Goal: Information Seeking & Learning: Check status

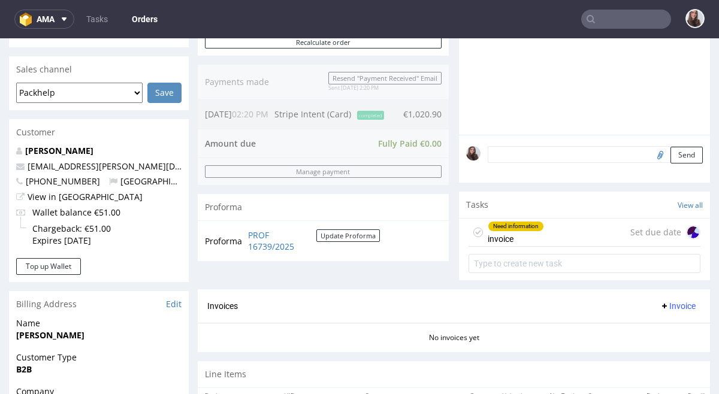
scroll to position [296, 0]
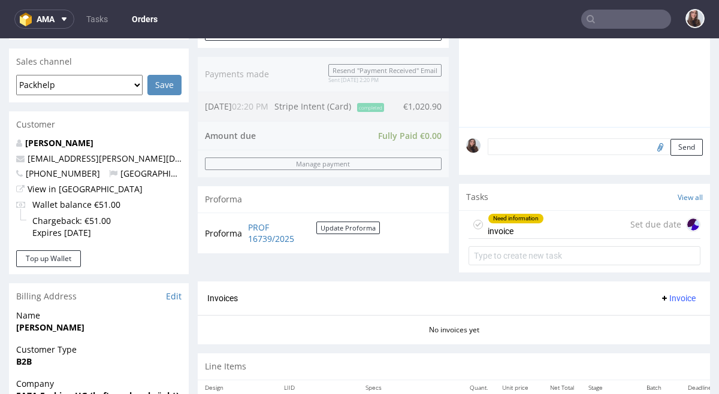
click at [525, 217] on div "Need information" at bounding box center [515, 219] width 55 height 10
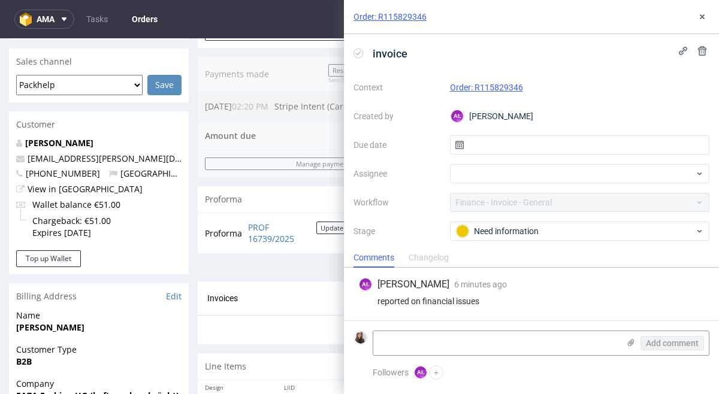
click at [299, 26] on nav "ama Tasks Orders" at bounding box center [359, 19] width 719 height 38
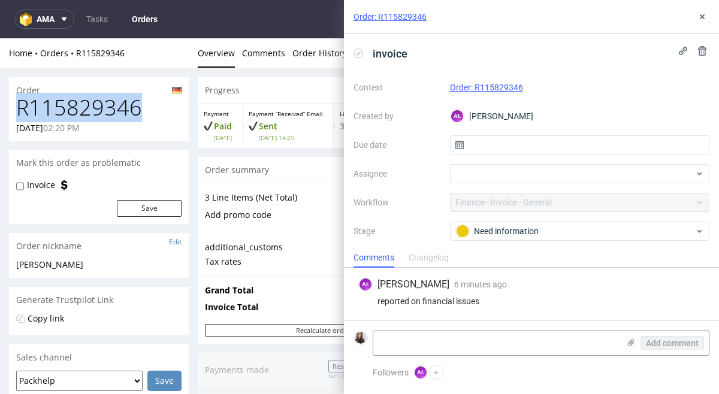
drag, startPoint x: 139, startPoint y: 106, endPoint x: 21, endPoint y: 114, distance: 118.4
click at [21, 114] on h1 "R115829346" at bounding box center [98, 108] width 165 height 24
copy h1 "R115829346"
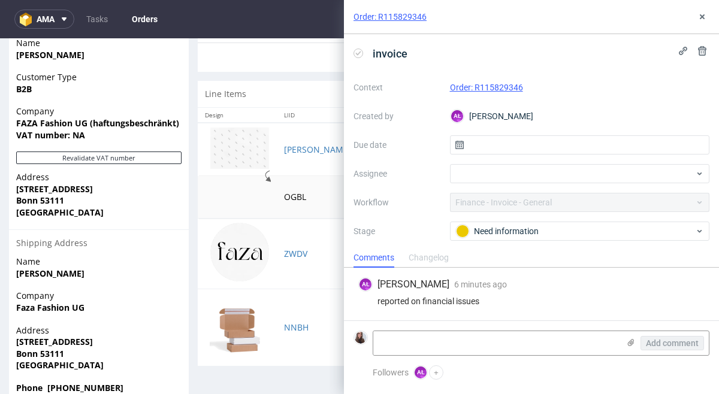
scroll to position [594, 0]
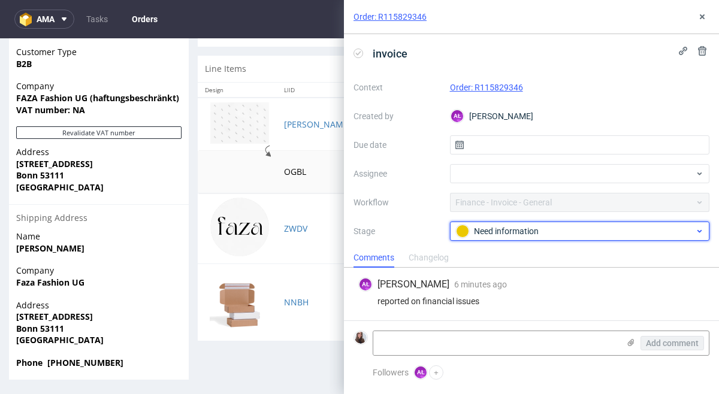
click at [571, 234] on div "Need information" at bounding box center [575, 231] width 239 height 13
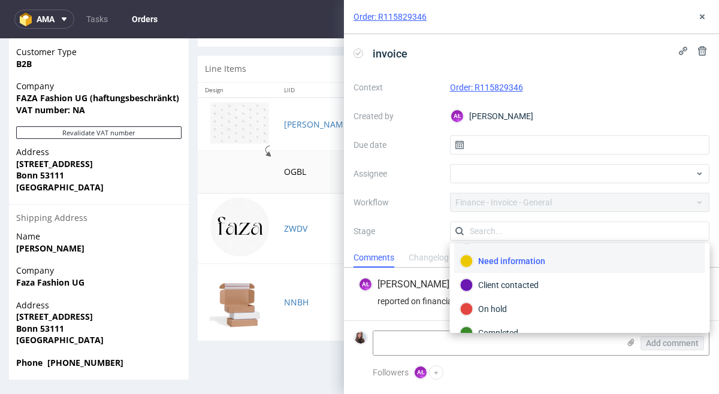
scroll to position [87, 0]
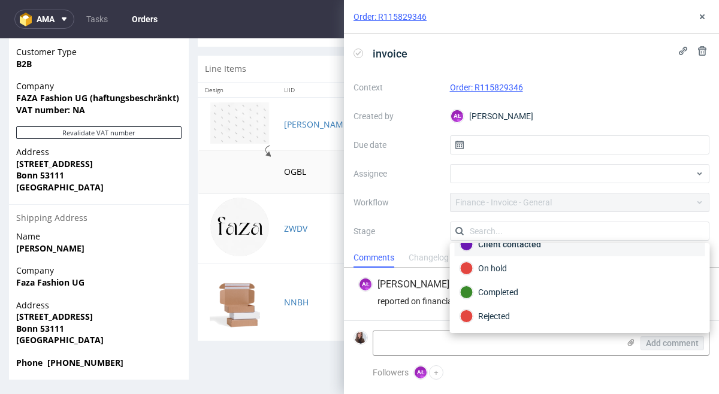
click at [544, 254] on div "Client contacted" at bounding box center [580, 245] width 250 height 24
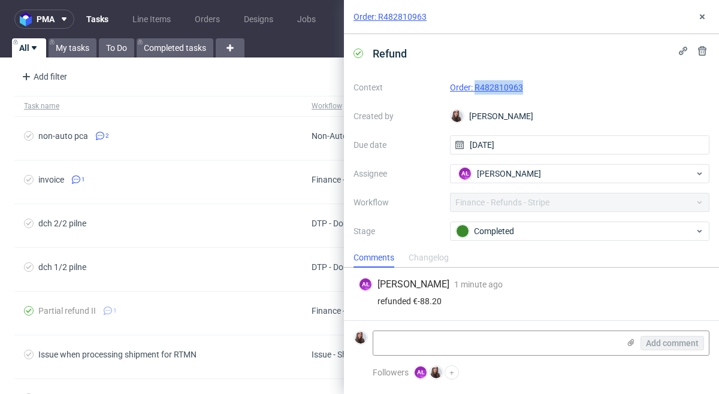
drag, startPoint x: 526, startPoint y: 86, endPoint x: 475, endPoint y: 88, distance: 51.0
click at [475, 88] on div "Order: R482810963" at bounding box center [580, 87] width 260 height 14
click at [473, 84] on link "Order: R482810963" at bounding box center [486, 88] width 73 height 10
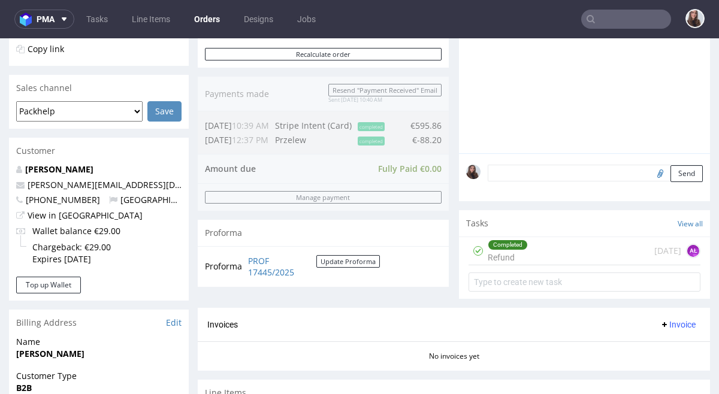
scroll to position [294, 0]
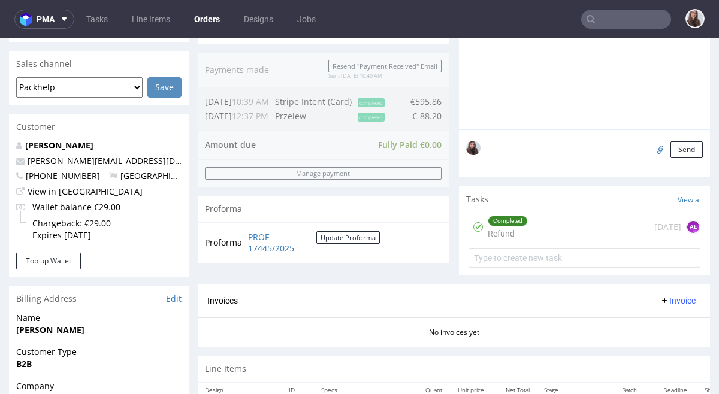
click at [548, 228] on div "Completed Refund [DATE] AŁ" at bounding box center [585, 227] width 232 height 28
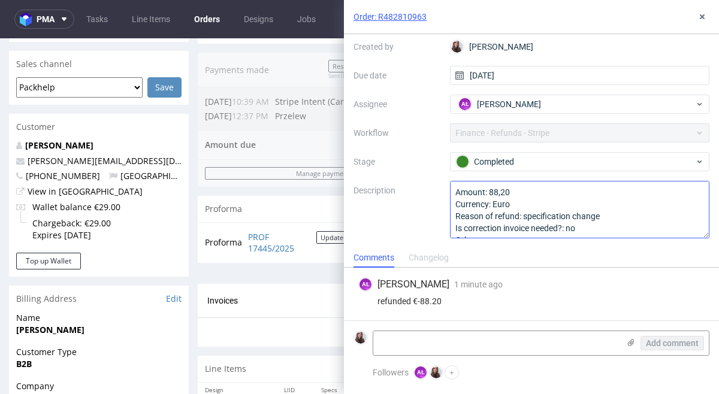
scroll to position [13, 0]
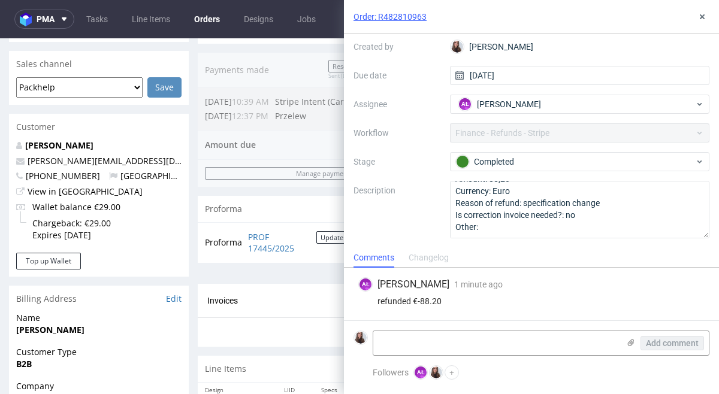
click at [406, 19] on link "Order: R482810963" at bounding box center [390, 17] width 73 height 12
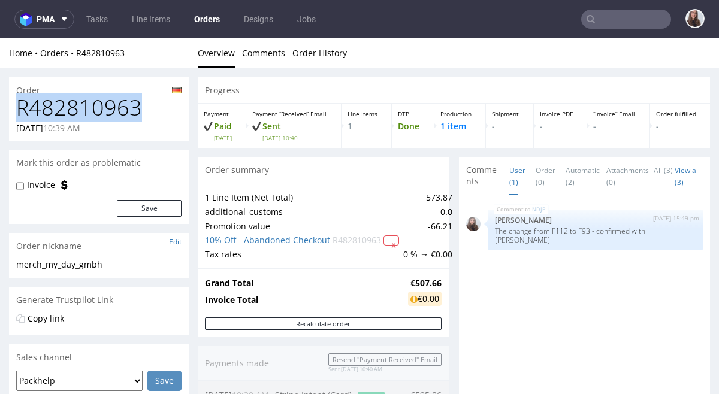
drag, startPoint x: 141, startPoint y: 107, endPoint x: 17, endPoint y: 114, distance: 124.2
click at [17, 114] on h1 "R482810963" at bounding box center [98, 108] width 165 height 24
copy h1 "R482810963"
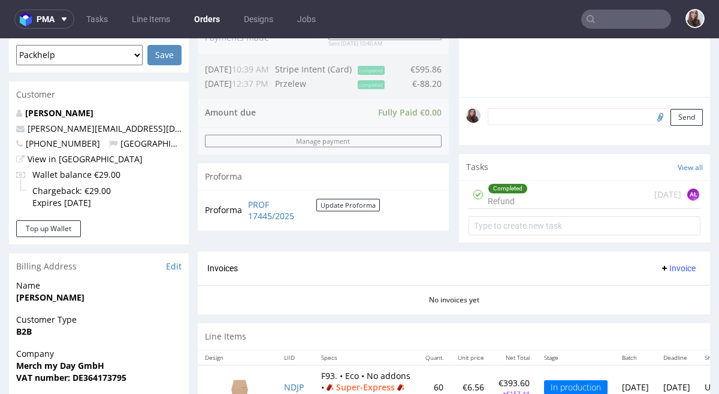
scroll to position [330, 0]
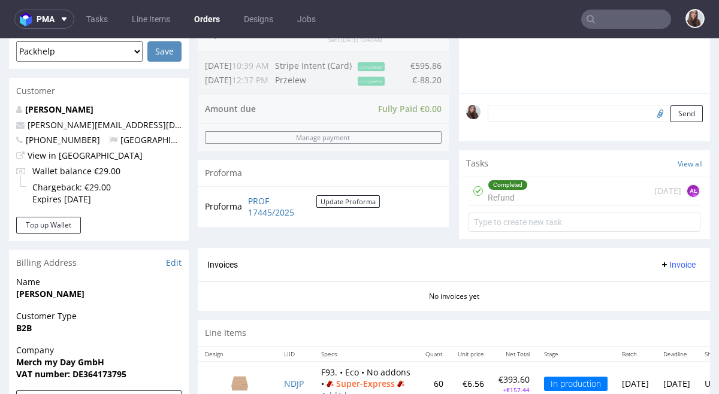
click at [575, 195] on div "Completed Refund [DATE] AŁ" at bounding box center [585, 191] width 232 height 28
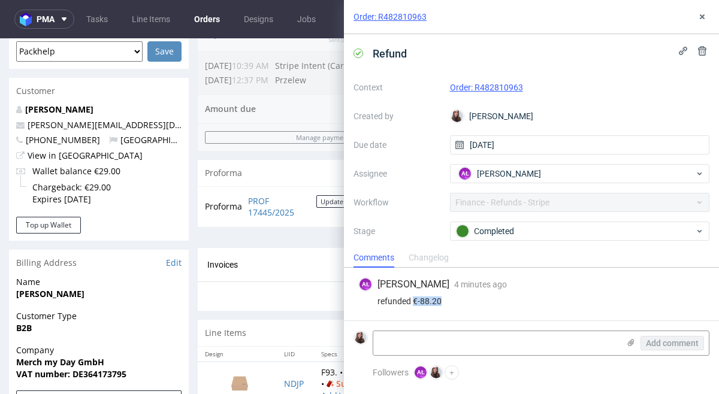
drag, startPoint x: 443, startPoint y: 301, endPoint x: 415, endPoint y: 304, distance: 28.4
click at [415, 304] on div "refunded €-88.20" at bounding box center [531, 302] width 346 height 10
copy div "€-88.20"
